Goal: Task Accomplishment & Management: Use online tool/utility

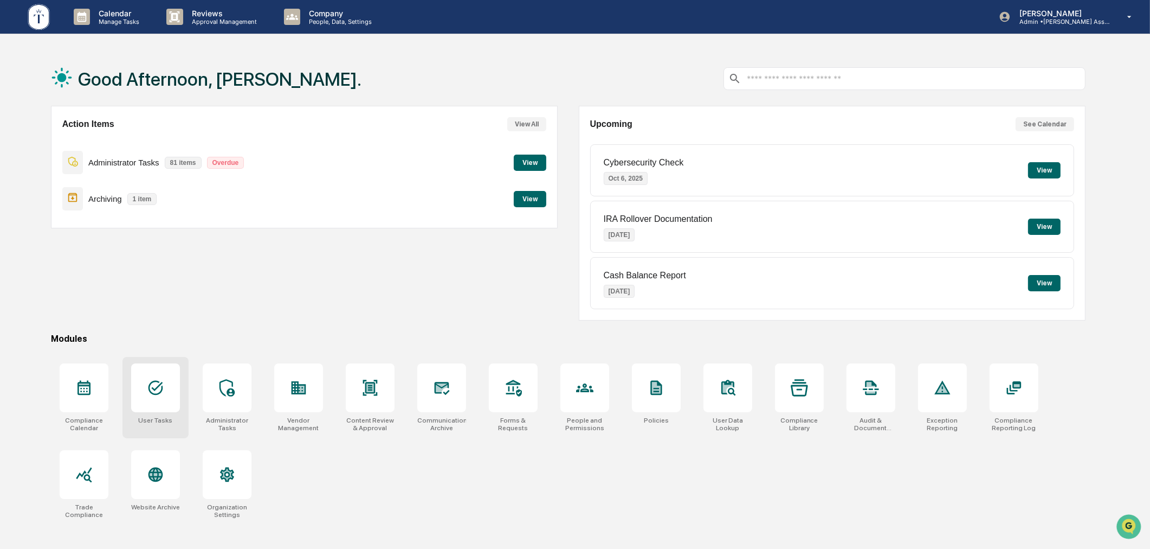
click at [166, 396] on div at bounding box center [155, 387] width 49 height 49
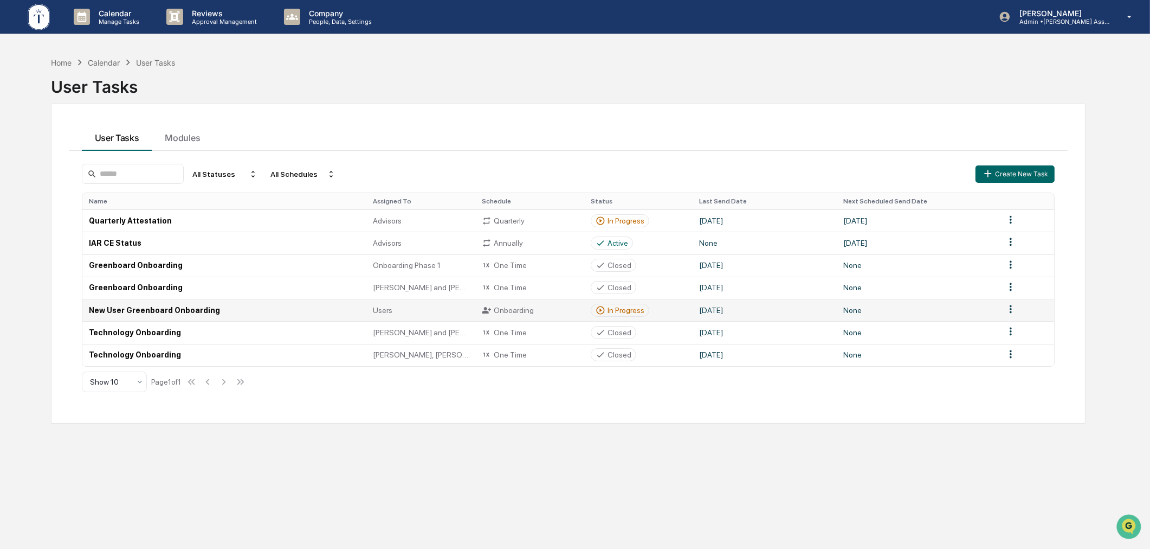
click at [626, 313] on div "In Progress" at bounding box center [626, 310] width 37 height 9
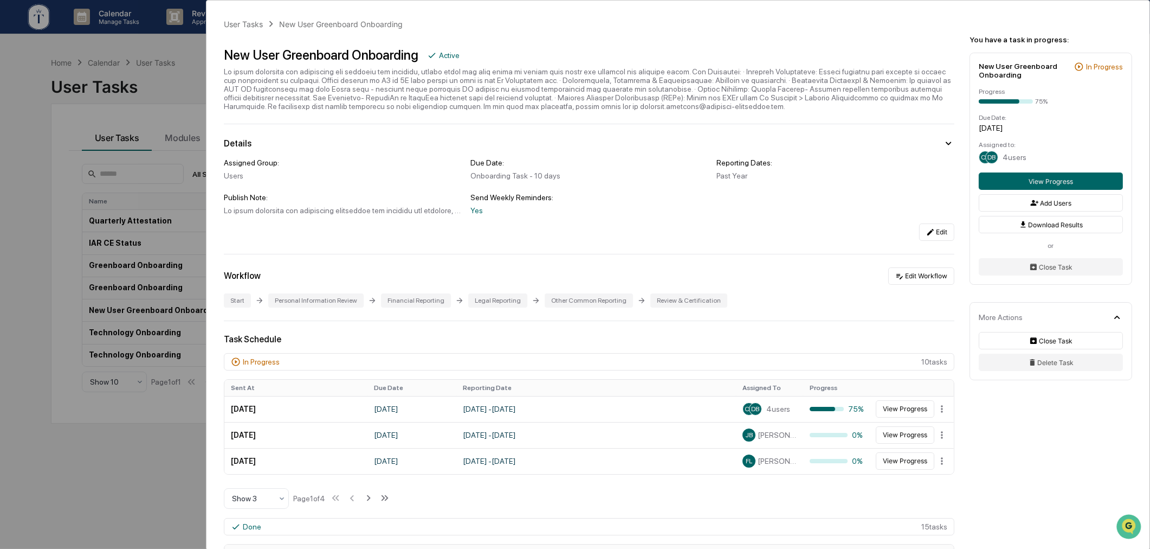
click at [175, 82] on div "User Tasks New User Greenboard Onboarding New User Greenboard Onboarding Active…" at bounding box center [575, 274] width 1150 height 549
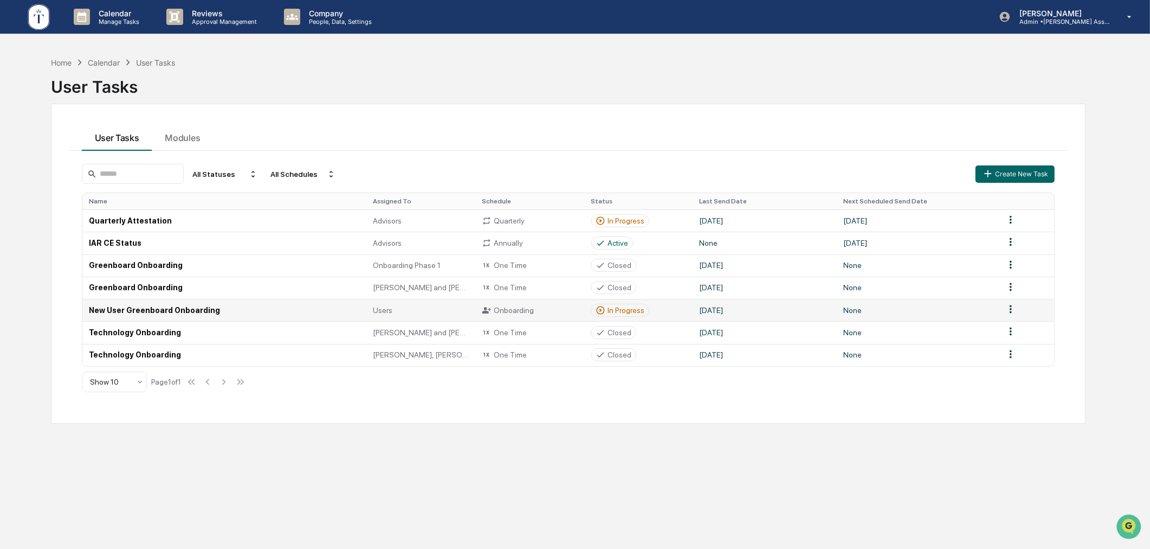
click at [609, 309] on div "In Progress" at bounding box center [626, 310] width 37 height 9
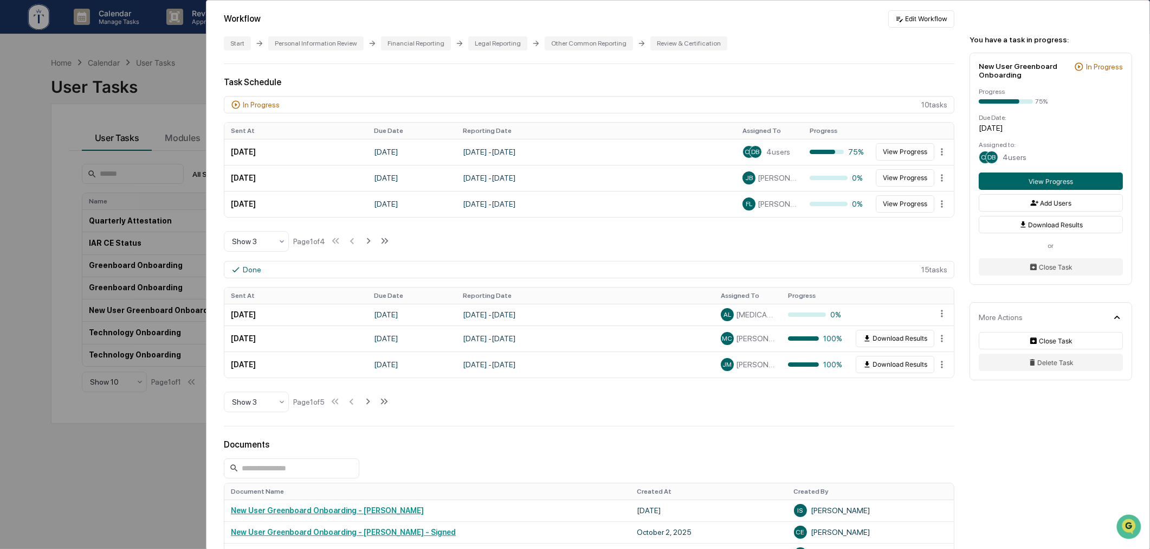
scroll to position [301, 0]
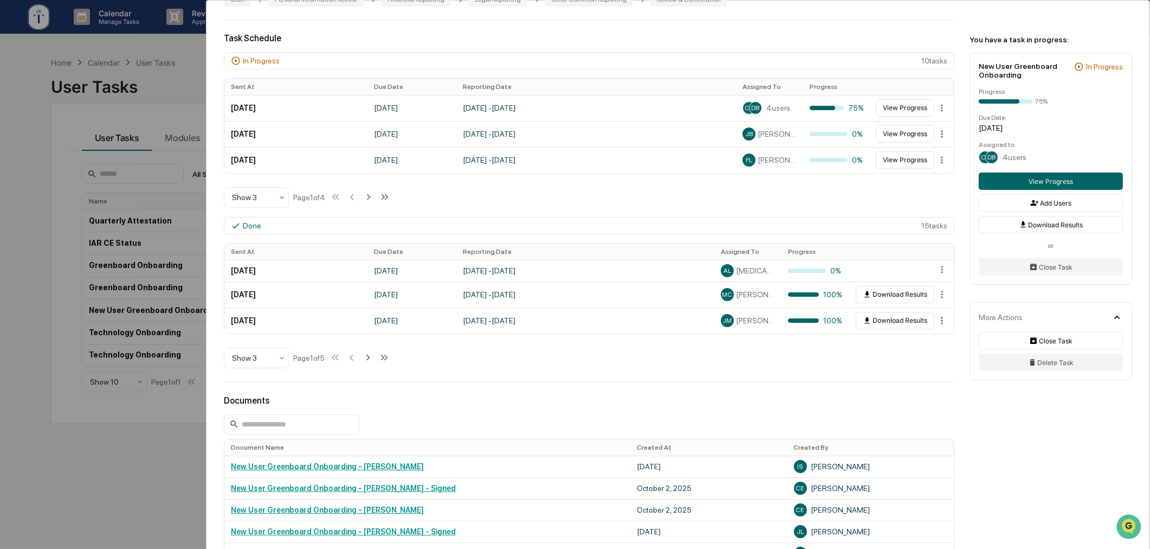
click at [95, 475] on div "User Tasks New User Greenboard Onboarding New User Greenboard Onboarding Active…" at bounding box center [575, 274] width 1150 height 549
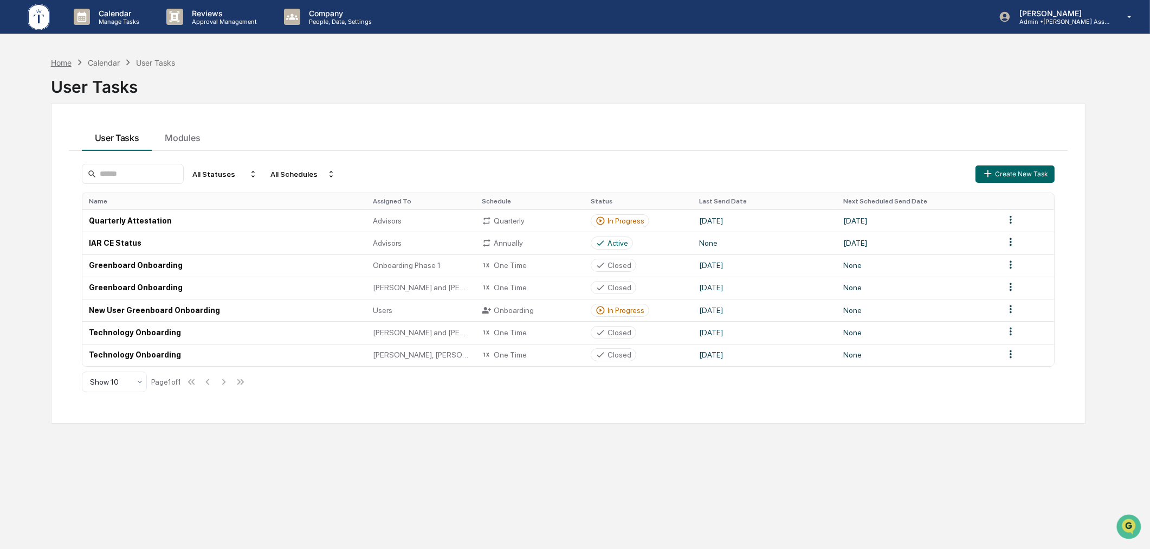
click at [68, 63] on div "Home" at bounding box center [61, 62] width 21 height 9
